Goal: Task Accomplishment & Management: Manage account settings

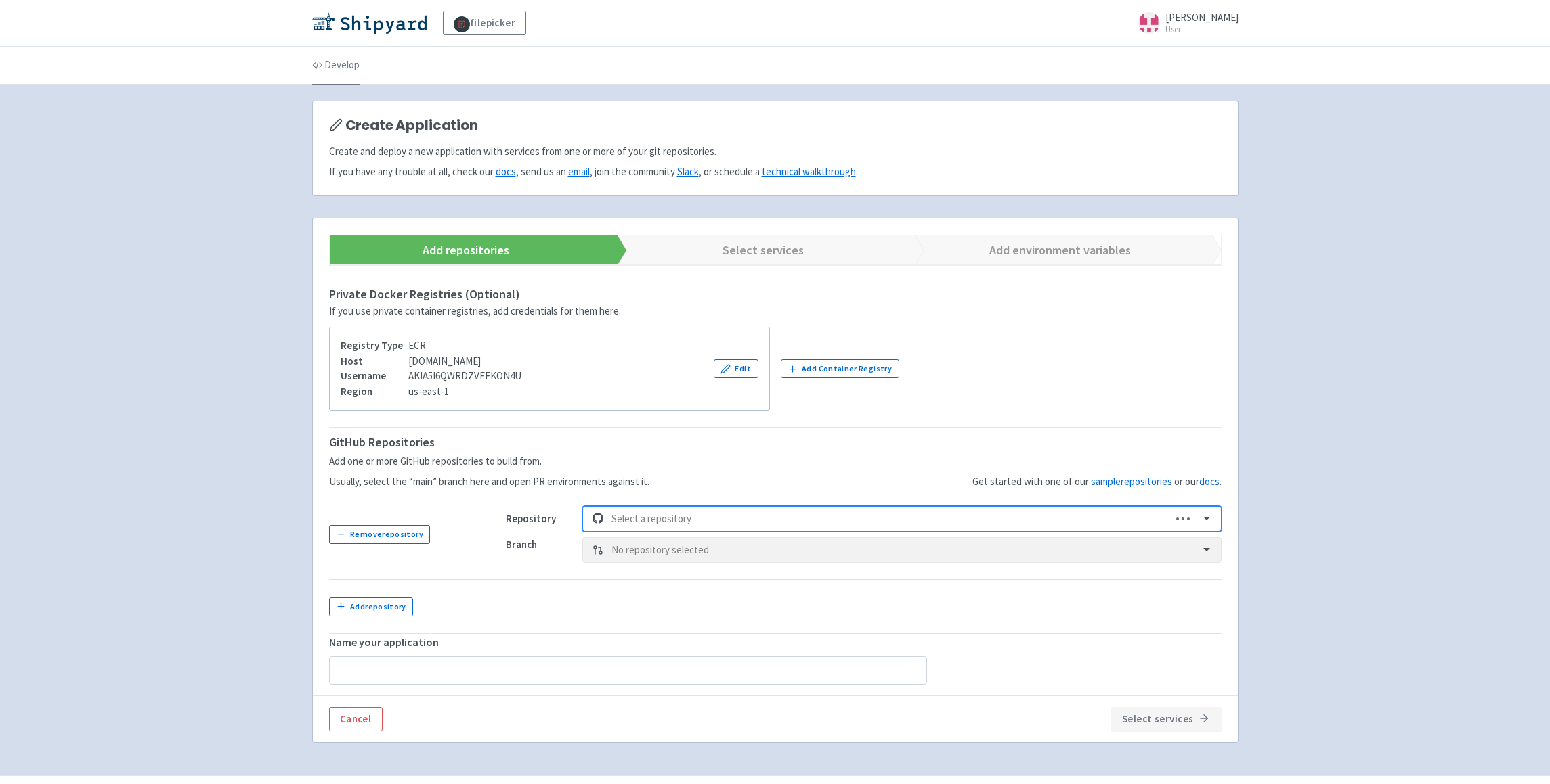
click at [332, 63] on link "Develop" at bounding box center [336, 65] width 47 height 38
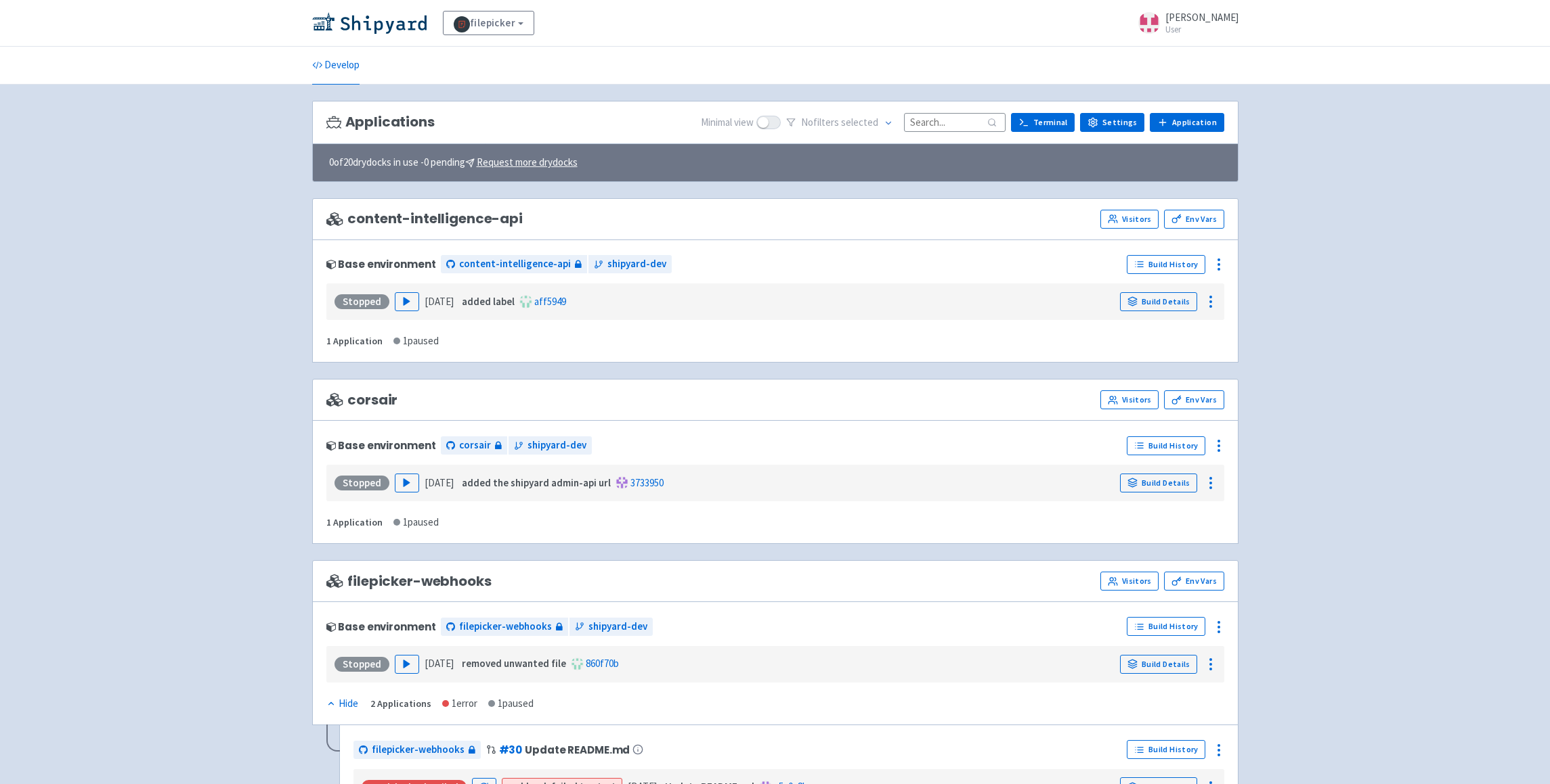
click at [453, 220] on span "content-intelligence-api" at bounding box center [425, 218] width 197 height 15
click at [485, 306] on div "added label aff5949" at bounding box center [513, 302] width 107 height 15
click at [1213, 295] on div at bounding box center [1210, 302] width 21 height 21
click at [1215, 262] on icon at bounding box center [1219, 264] width 16 height 16
click at [1148, 298] on span "Configure" at bounding box center [1145, 295] width 43 height 19
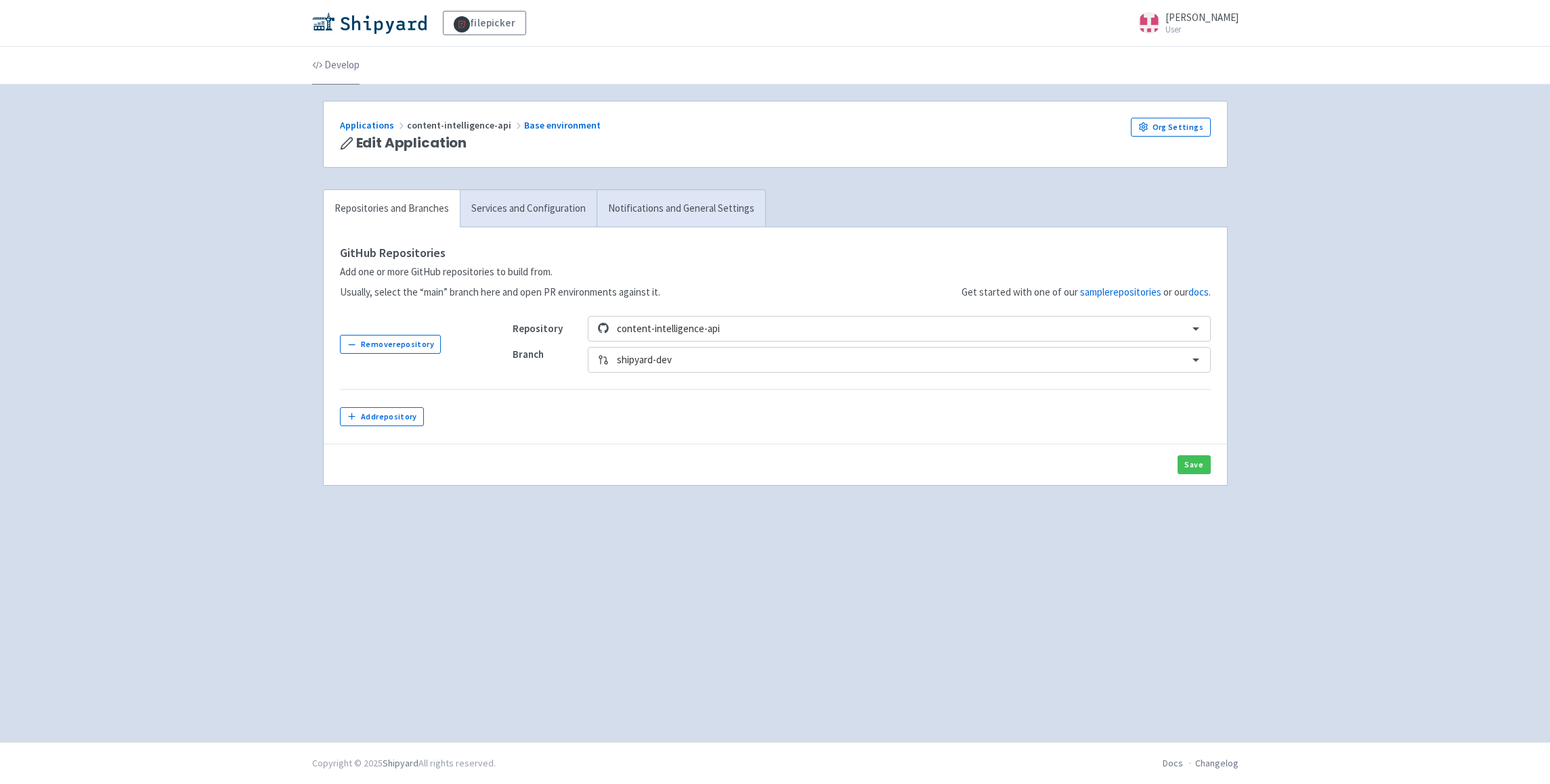
click at [337, 63] on link "Develop" at bounding box center [336, 65] width 47 height 38
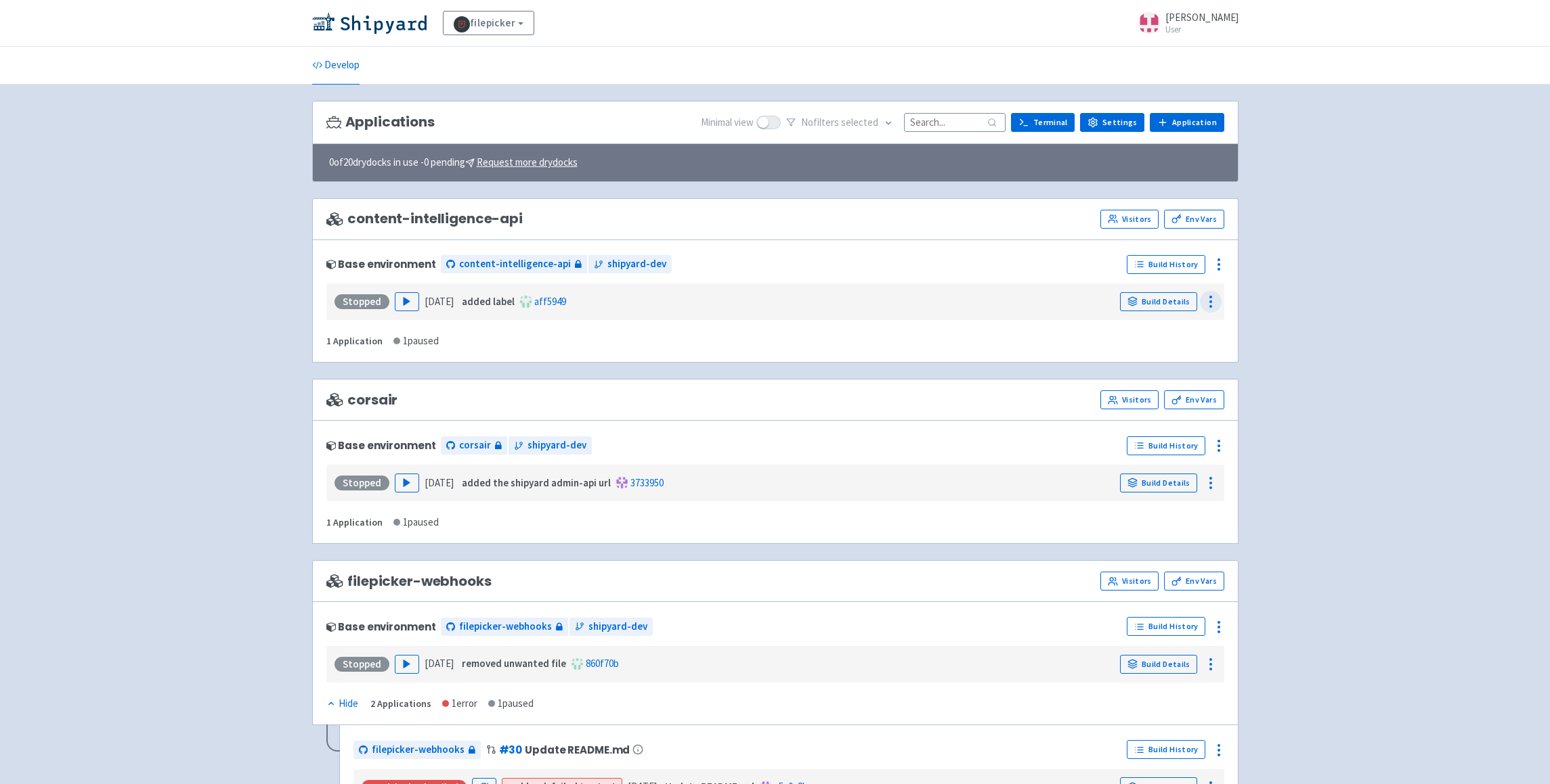
click at [1215, 307] on icon at bounding box center [1211, 302] width 16 height 16
click at [1219, 253] on div "Base environment content-intelligence-api shipyard-dev Build History Stopped Pl…" at bounding box center [775, 301] width 926 height 124
click at [1220, 260] on circle at bounding box center [1219, 260] width 2 height 2
click at [1166, 296] on span "Configure" at bounding box center [1168, 295] width 90 height 19
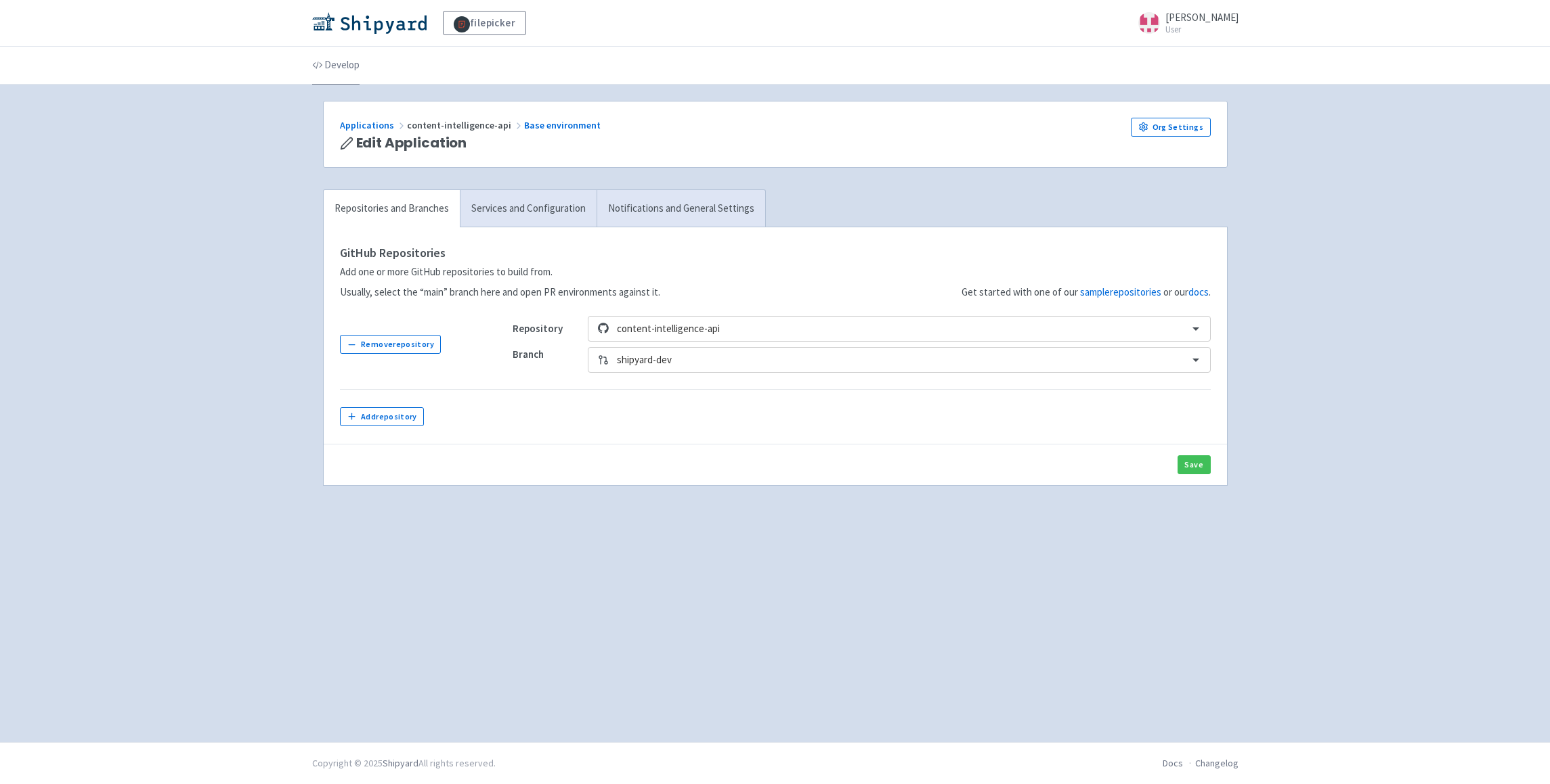
click at [347, 61] on link "Develop" at bounding box center [336, 65] width 47 height 38
